Goal: Information Seeking & Learning: Learn about a topic

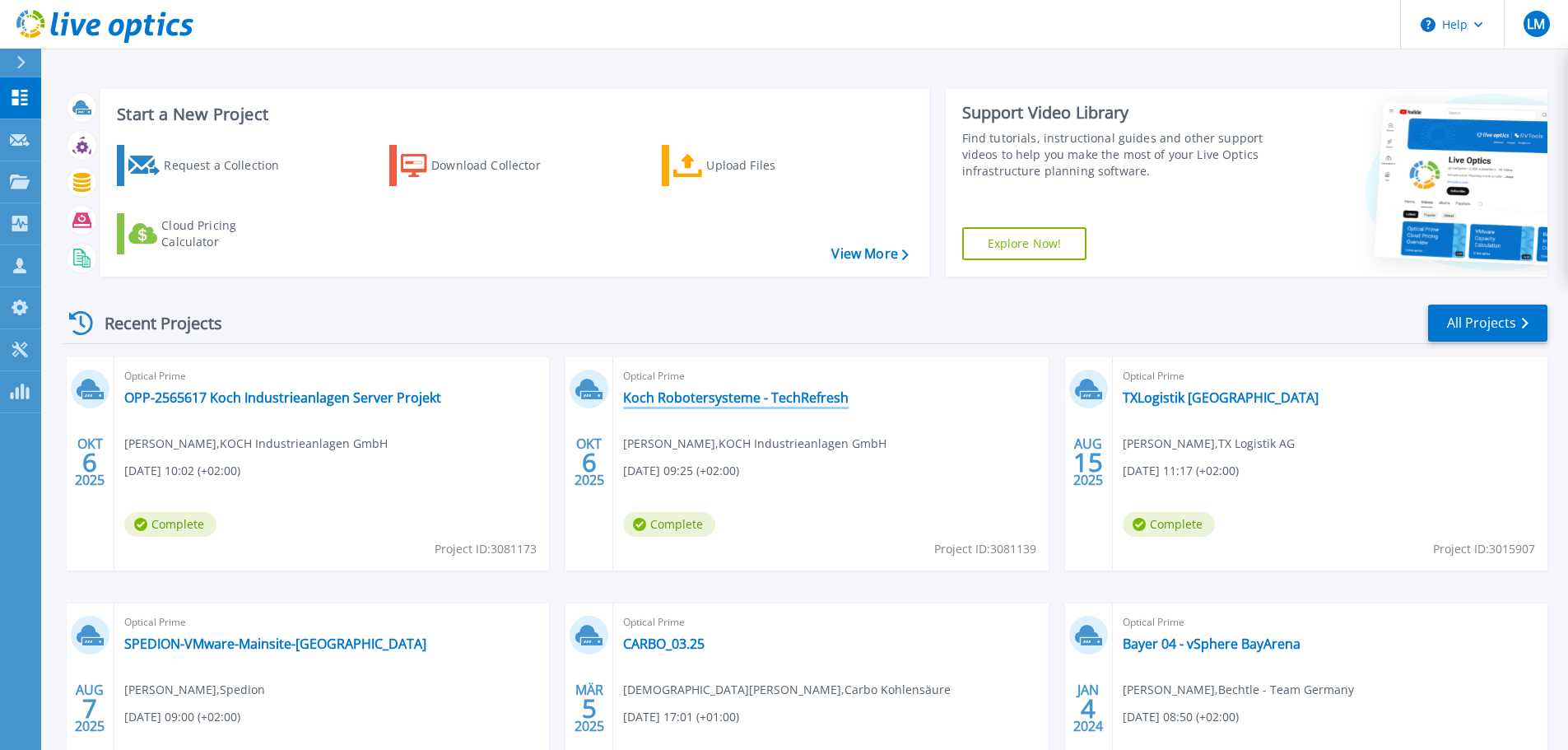
click at [677, 400] on link "Koch Robotersysteme - TechRefresh" at bounding box center [736, 397] width 226 height 17
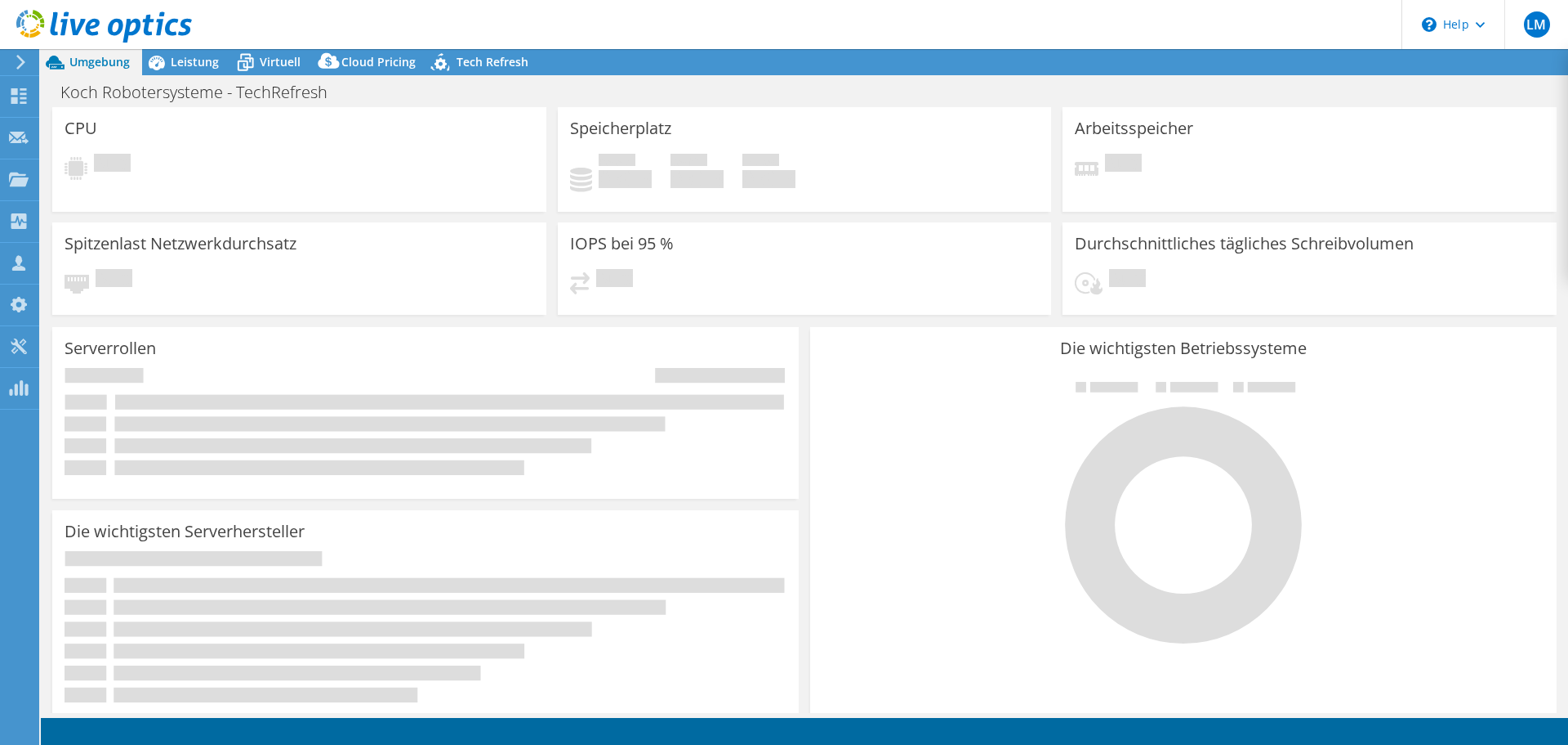
select select "USD"
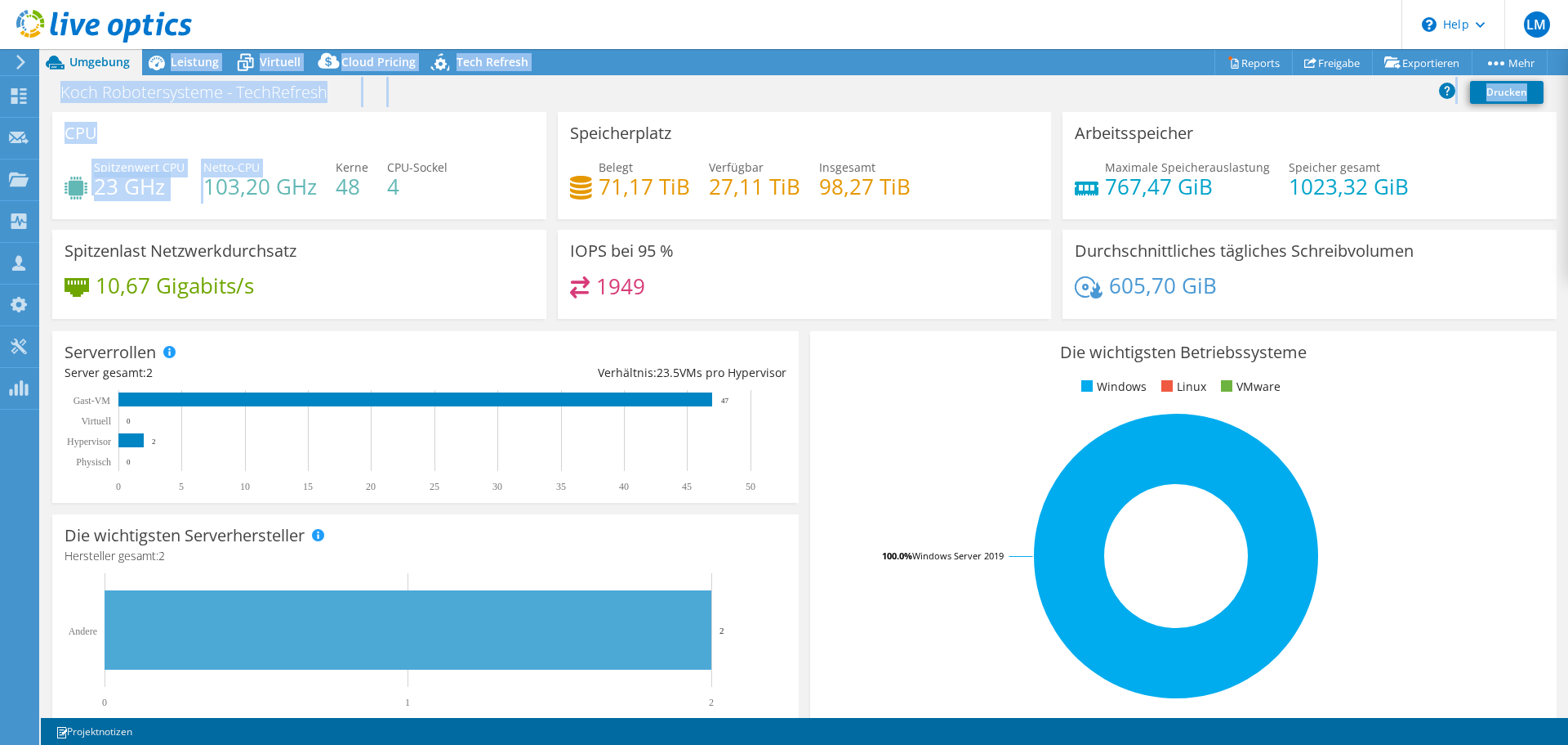
drag, startPoint x: 144, startPoint y: 75, endPoint x: 610, endPoint y: 288, distance: 512.4
click at [206, 175] on div "Projektmaßnahmen Projektmaßnahmen Reports Freigabe Exportieren vSAN ReadyNode S…" at bounding box center [804, 396] width 1527 height 695
click at [163, 120] on div "CPU Spitzenwert CPU 23 GHz Netto-CPU 103,20 GHz Kerne 48 CPU-Sockel 4" at bounding box center [299, 166] width 494 height 107
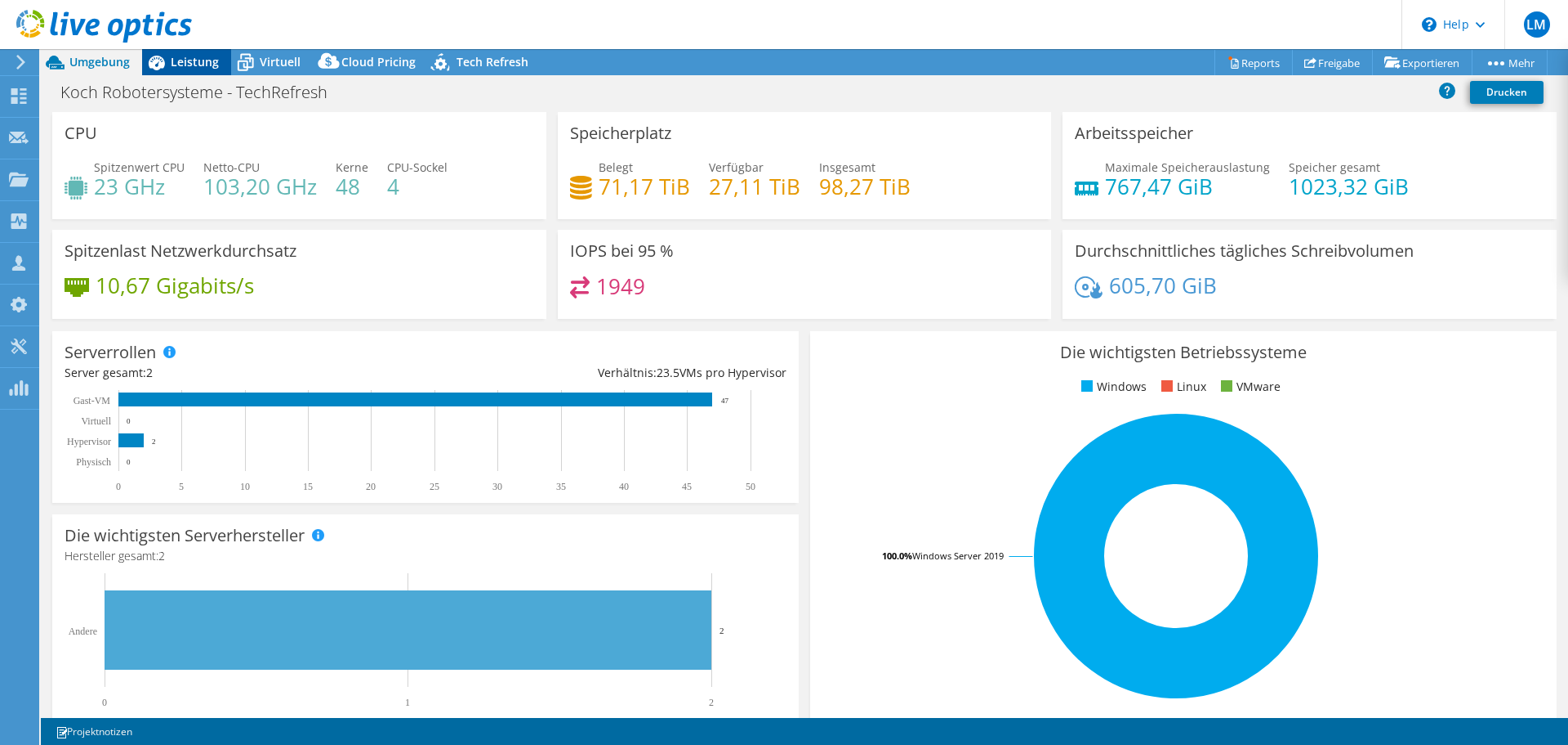
click at [212, 65] on span "Leistung" at bounding box center [194, 61] width 48 height 16
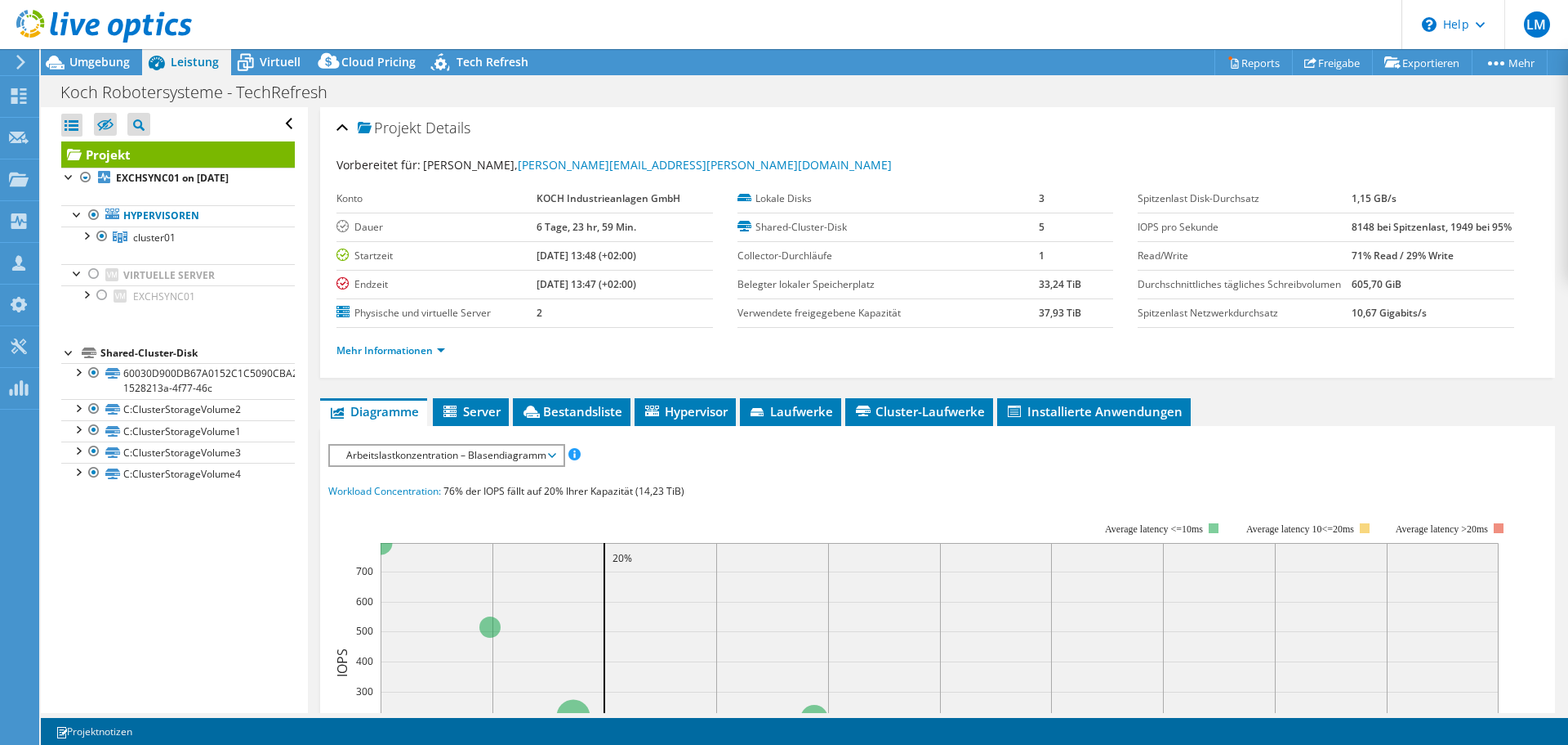
click at [442, 502] on div "IOPS pro Sekunde Disk-Durchsatz IO-Size Latenz Queue-Depth CPU-Prozentwert Arbe…" at bounding box center [937, 746] width 1219 height 605
click at [440, 465] on span "Arbeitslastkonzentration – Blasendiagramm" at bounding box center [446, 455] width 216 height 20
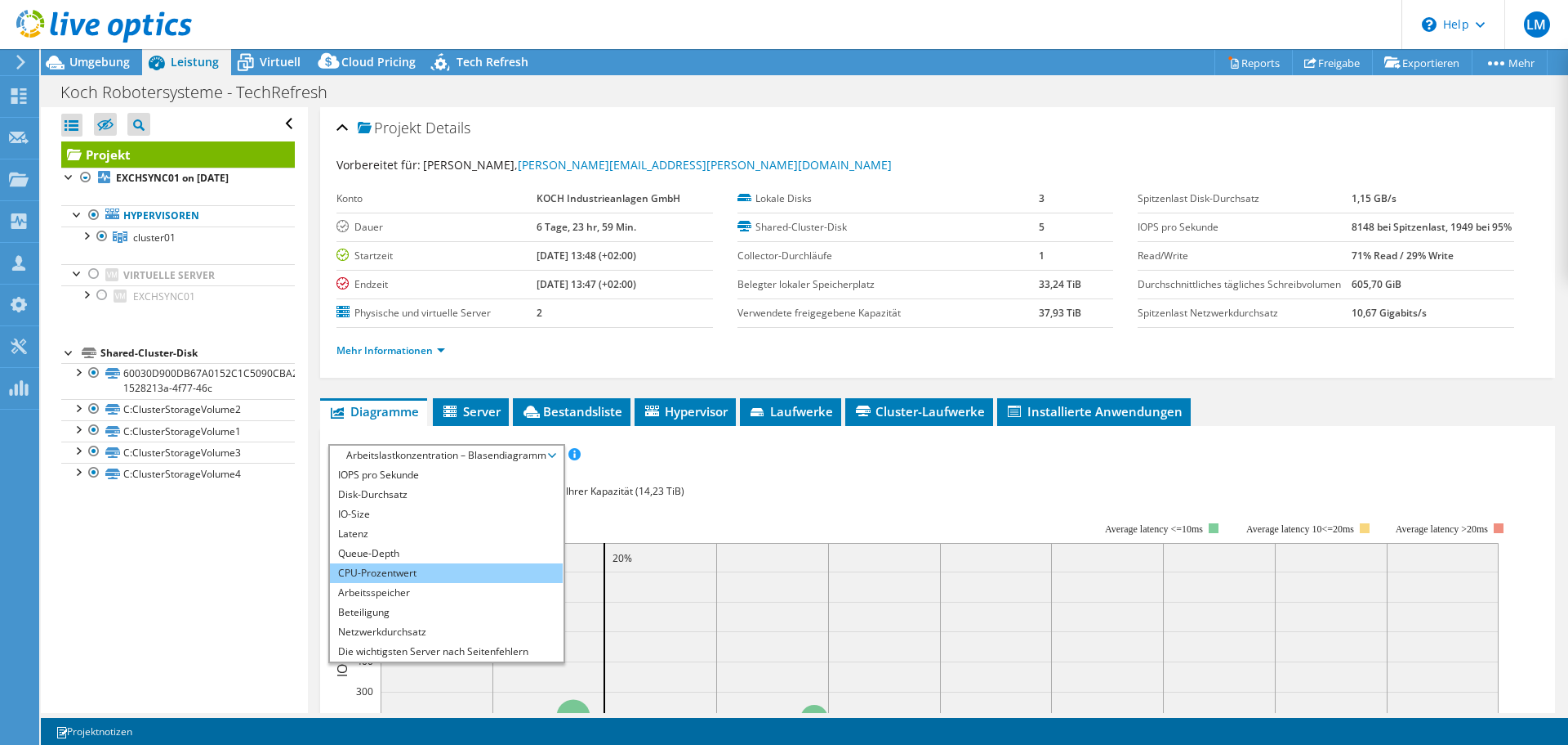
click at [470, 583] on li "CPU-Prozentwert" at bounding box center [446, 573] width 233 height 20
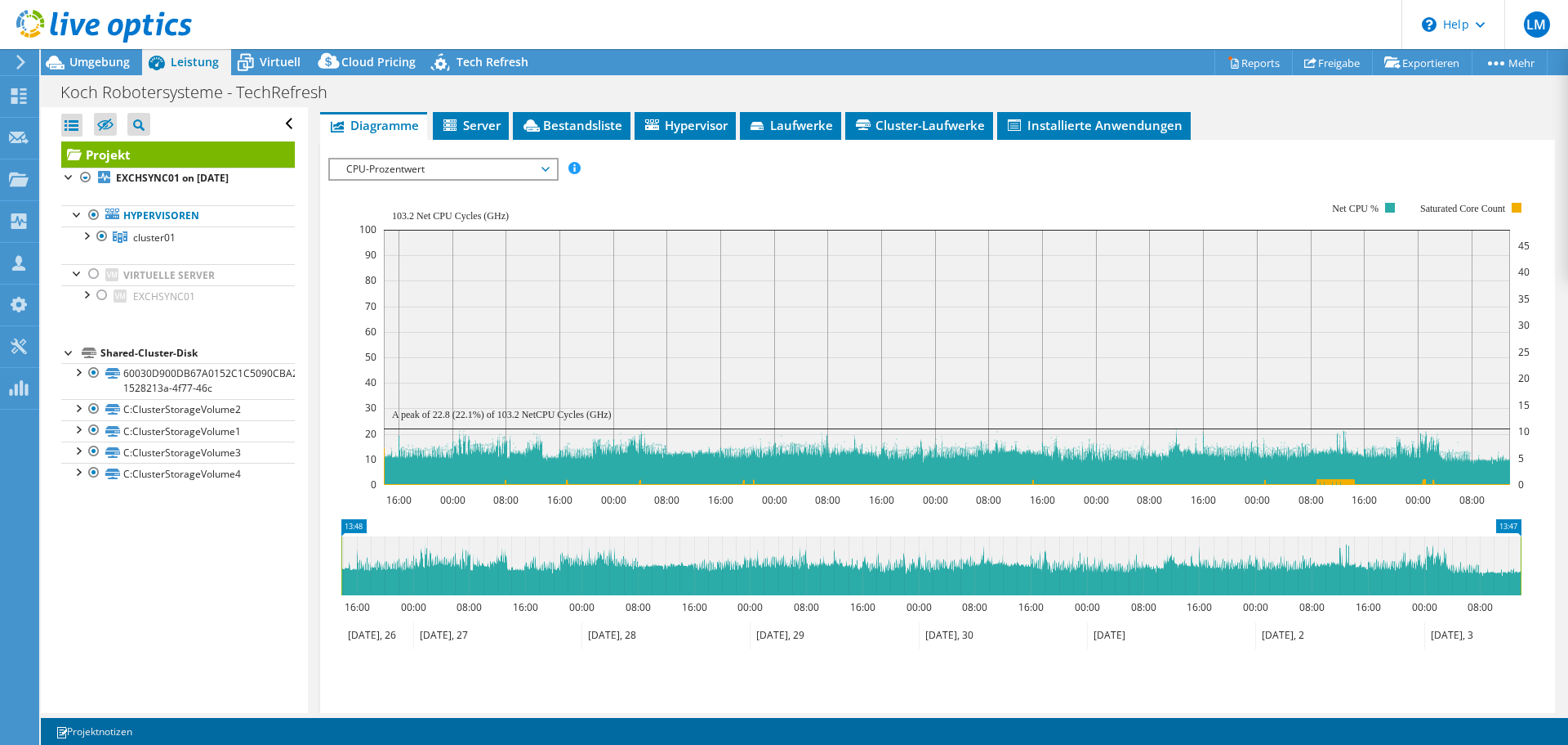
scroll to position [284, 0]
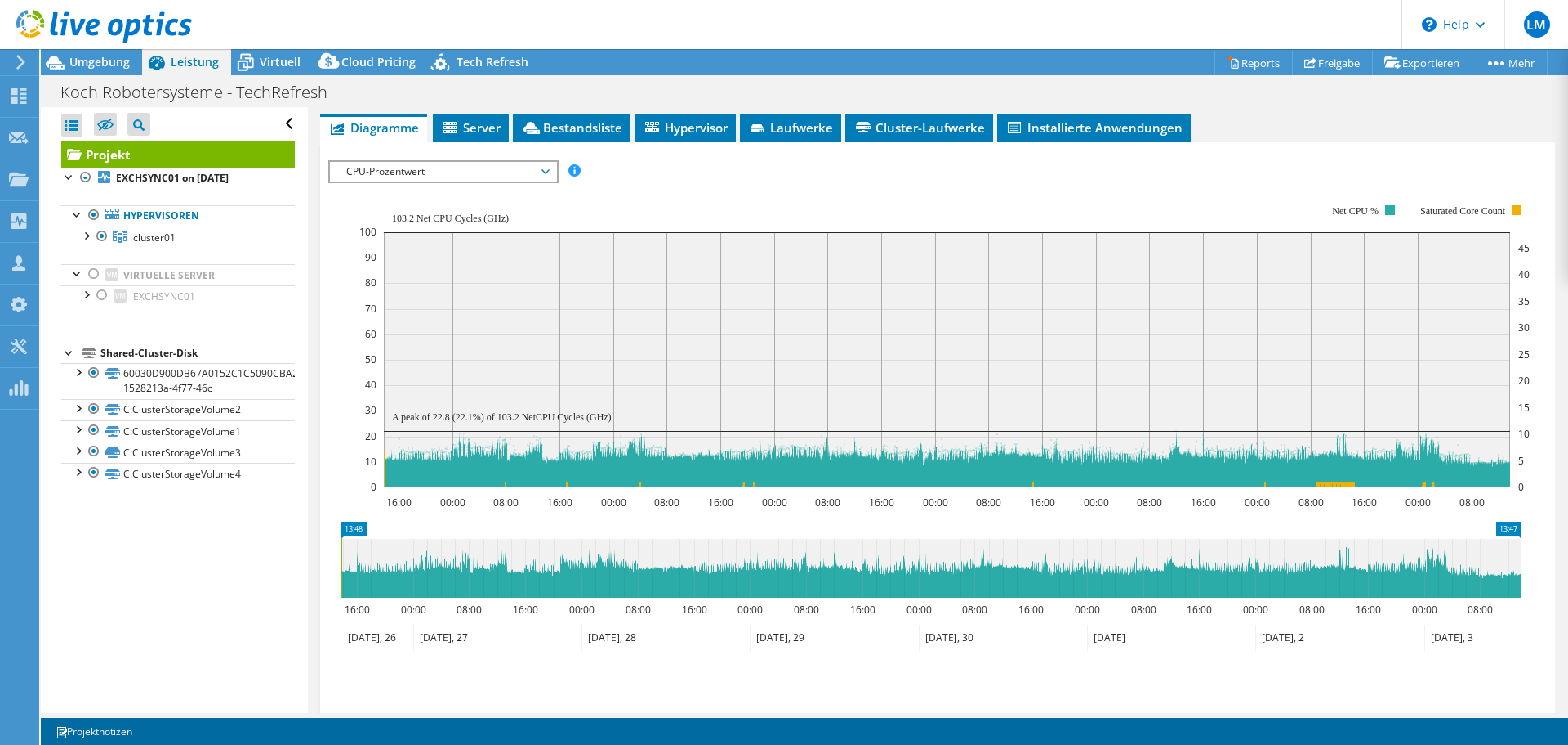
click at [417, 181] on span "CPU-Prozentwert" at bounding box center [442, 172] width 210 height 20
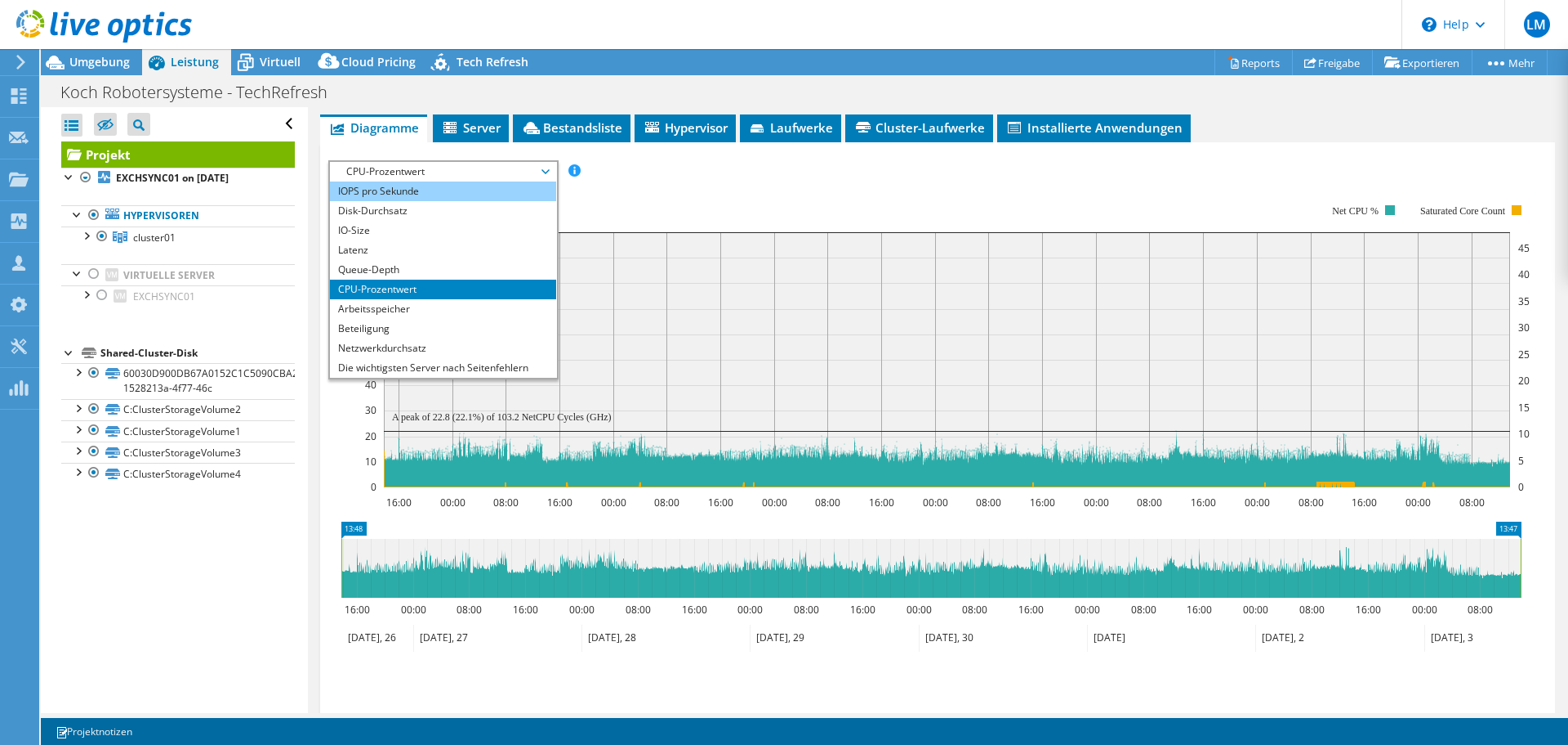
click at [467, 201] on li "IOPS pro Sekunde" at bounding box center [443, 191] width 226 height 20
